Goal: Information Seeking & Learning: Learn about a topic

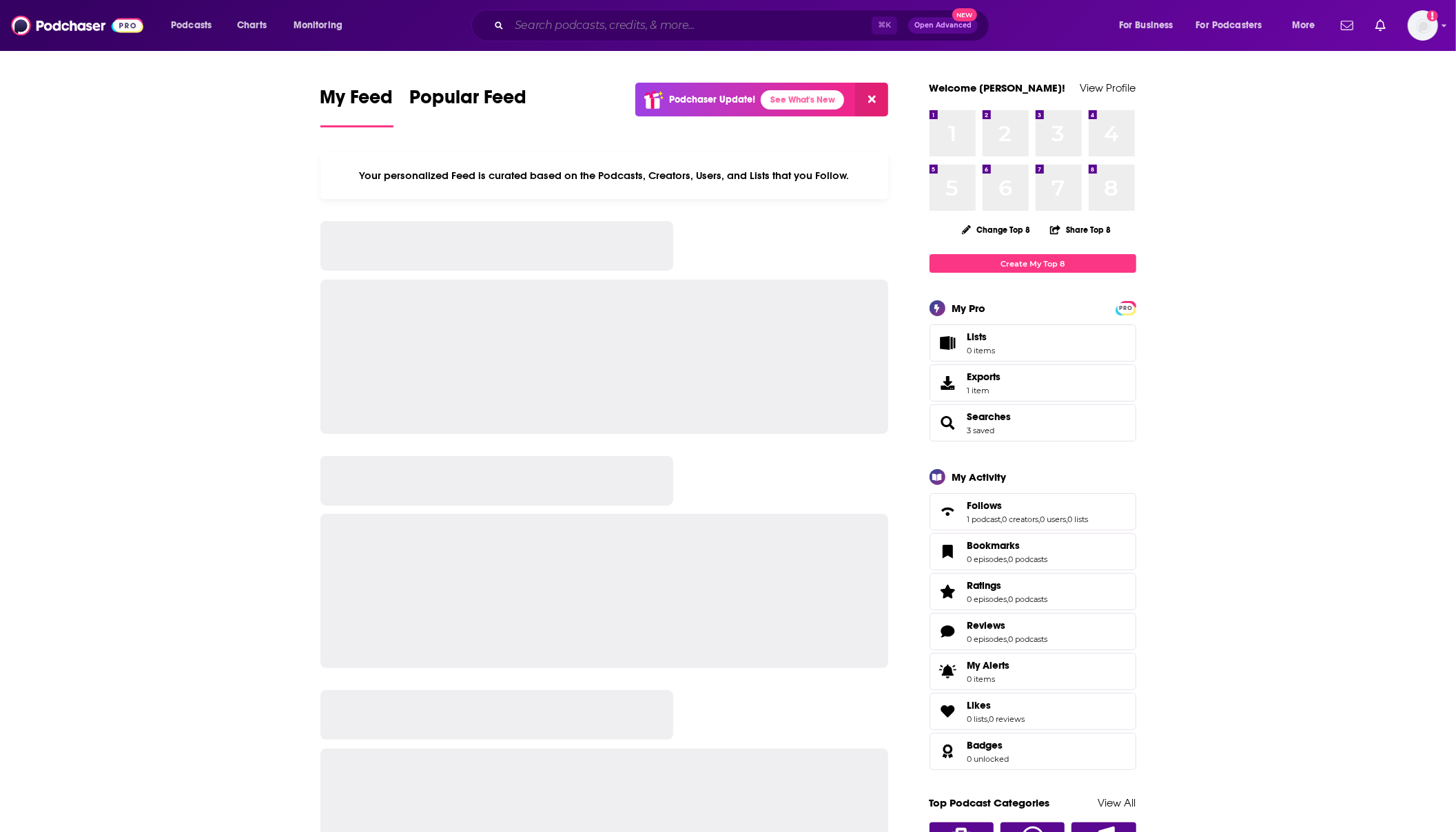
click at [590, 31] on input "Search podcasts, credits, & more..." at bounding box center [690, 26] width 362 height 22
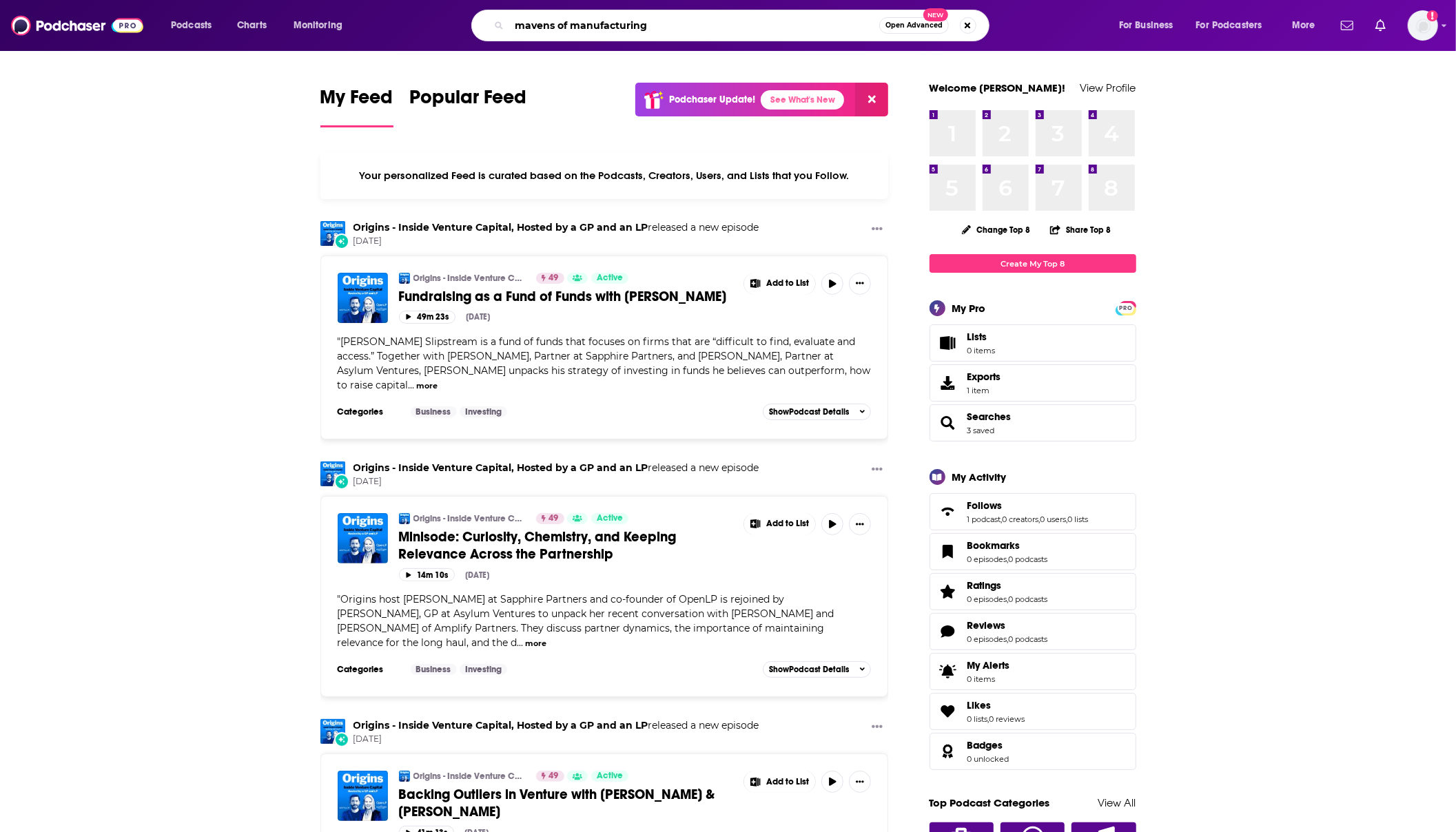
type input "mavens of manufacturing"
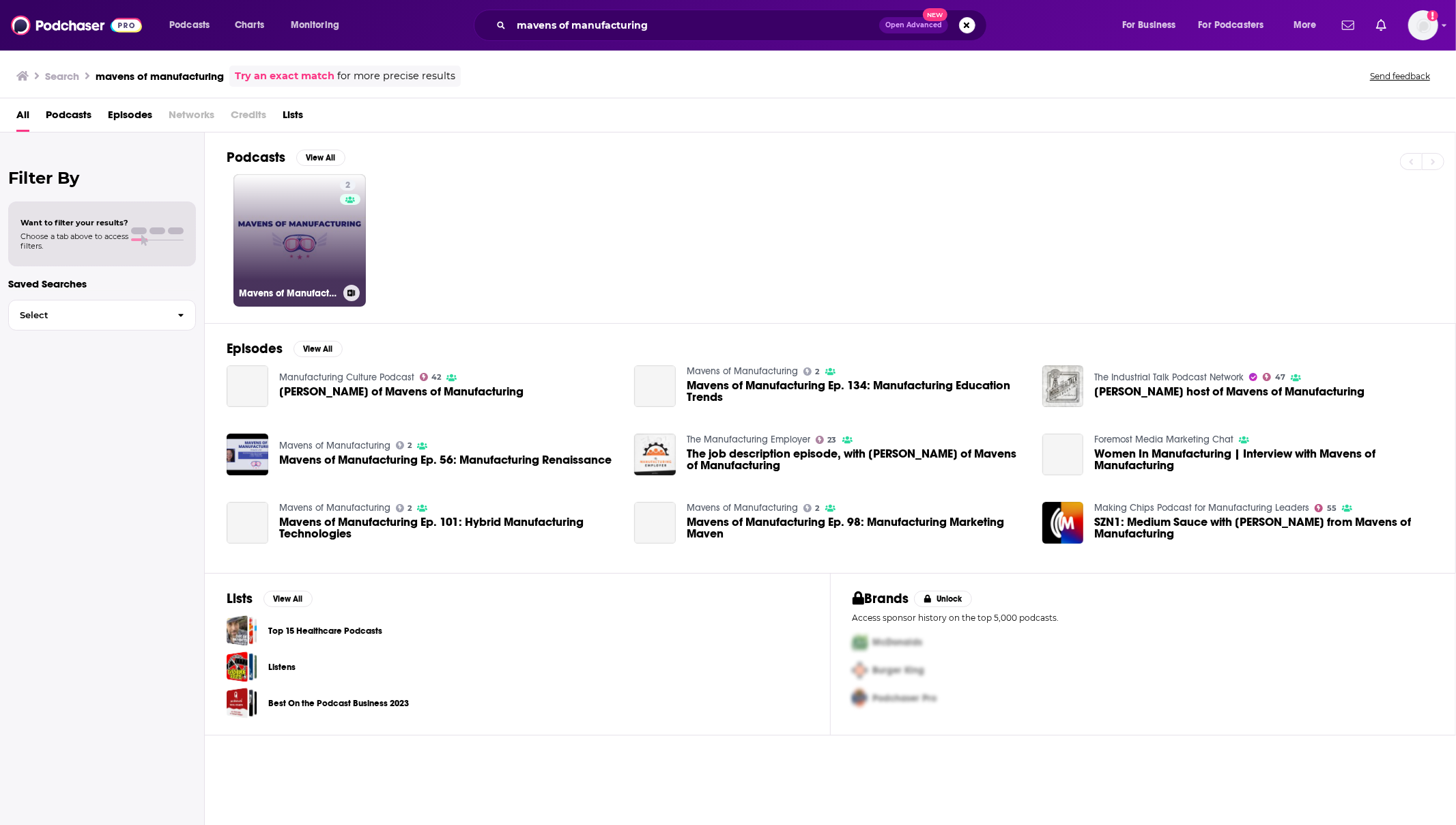
click at [324, 267] on link "2 Mavens of Manufacturing" at bounding box center [300, 240] width 133 height 133
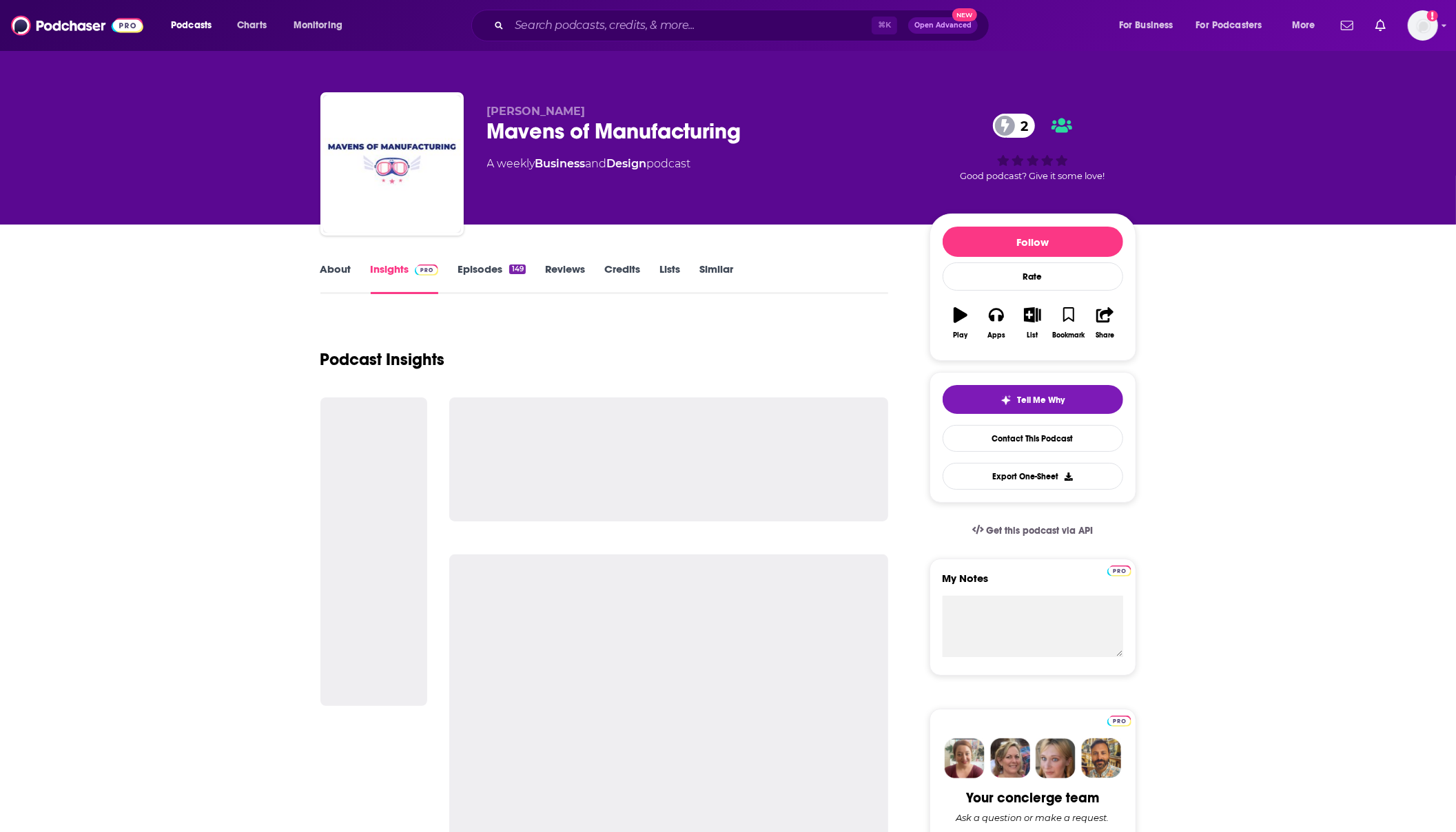
scroll to position [11, 0]
